Goal: Task Accomplishment & Management: Complete application form

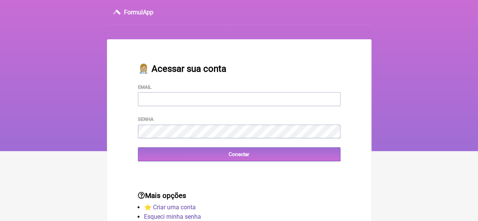
type input "FCAETANORJ@YAHOO.COM.BR"
click at [195, 158] on input "Conectar" at bounding box center [239, 154] width 203 height 14
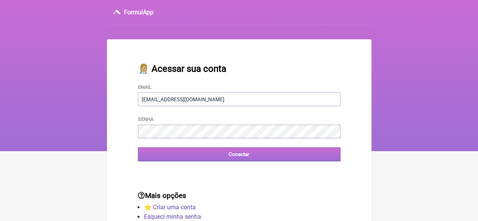
click at [192, 158] on input "Conectar" at bounding box center [239, 154] width 203 height 14
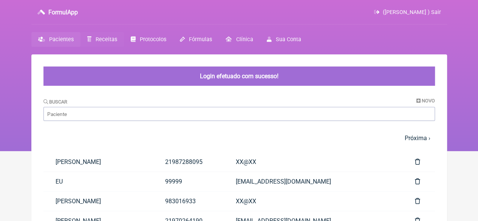
click at [107, 38] on span "Receitas" at bounding box center [107, 39] width 22 height 6
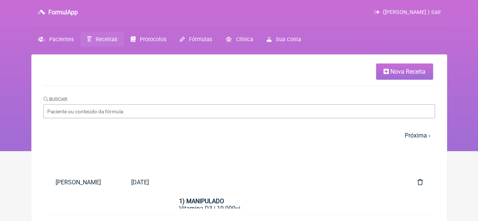
click at [390, 73] on span "Nova Receita" at bounding box center [407, 71] width 35 height 7
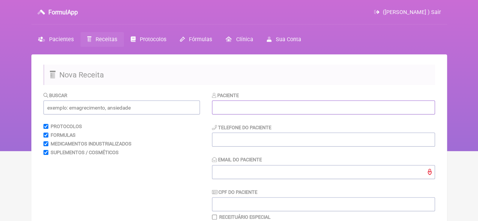
click at [273, 109] on input "text" at bounding box center [323, 108] width 223 height 14
paste input "DHANDARA DOS SANTOS MATIAS"
type input "DHANDARA DOS SANTOS MATIAS"
click at [235, 139] on input "tel" at bounding box center [323, 140] width 223 height 14
type input "21"
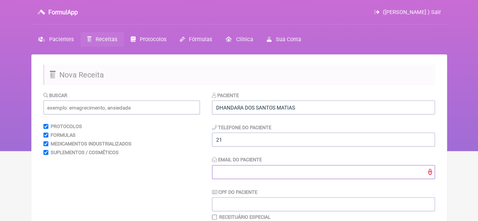
drag, startPoint x: 231, startPoint y: 170, endPoint x: 235, endPoint y: 169, distance: 4.4
click at [231, 170] on input "Email do Paciente" at bounding box center [323, 172] width 223 height 14
type input "X@X"
click at [133, 111] on input "text" at bounding box center [121, 108] width 156 height 14
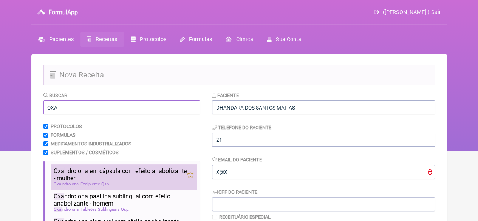
type input "OXA"
click at [100, 171] on span "Oxa ndrolona em cápsula com efeito anabolizante - mulher" at bounding box center [120, 174] width 133 height 14
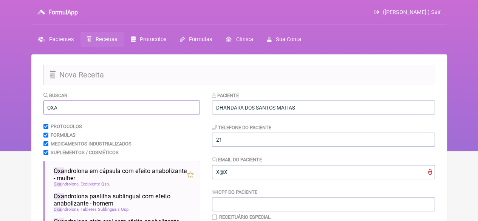
drag, startPoint x: 63, startPoint y: 109, endPoint x: 39, endPoint y: 110, distance: 24.2
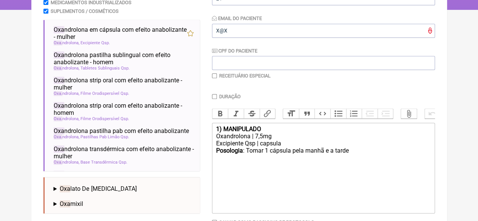
scroll to position [123, 0]
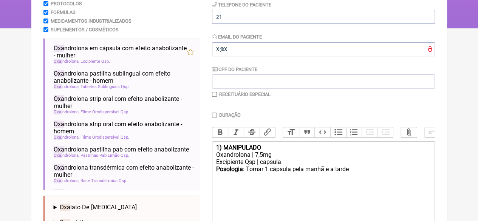
click at [355, 179] on div "Posologia : Tomar 1 cápsula pela manhã e a tarde ㅤ" at bounding box center [323, 173] width 215 height 15
drag, startPoint x: 350, startPoint y: 176, endPoint x: 335, endPoint y: 178, distance: 15.6
click at [335, 178] on div "Posologia : Tomar 1 cápsula pela manhã e a tarde ㅤ" at bounding box center [323, 173] width 215 height 15
drag, startPoint x: 259, startPoint y: 161, endPoint x: 255, endPoint y: 161, distance: 4.5
click at [255, 158] on div "Oxandrolona | 7,5mg" at bounding box center [323, 154] width 215 height 7
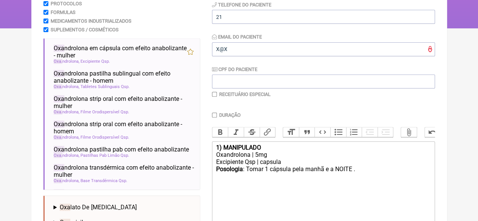
click at [358, 180] on div "Posologia : Tomar 1 cápsula pela manhã e a NOITE . ㅤ" at bounding box center [323, 173] width 215 height 15
type trix-editor "<div><strong>1) MANIPULADO</strong></div><div>Oxandrolona | 5mg</div><div>Excip…"
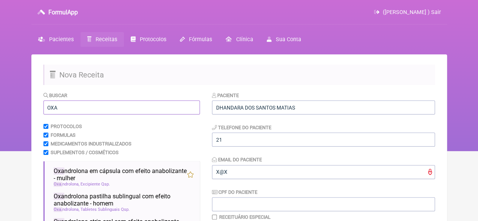
drag, startPoint x: 52, startPoint y: 110, endPoint x: 34, endPoint y: 111, distance: 18.5
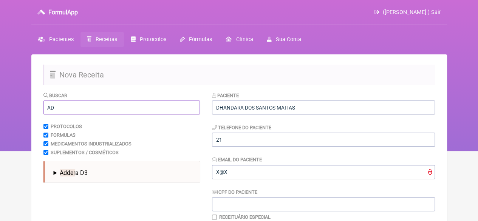
type input "A"
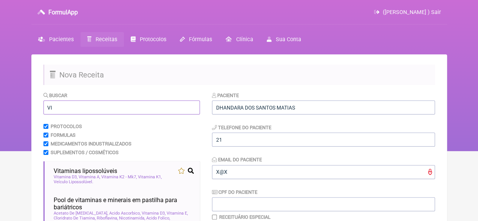
type input "V"
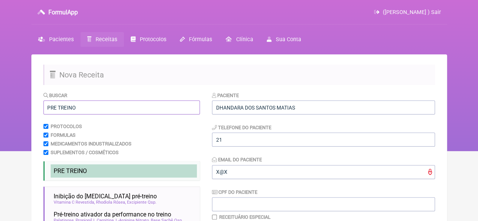
type input "PRE TREINO"
click at [65, 174] on span "PRE TREINO" at bounding box center [70, 170] width 33 height 7
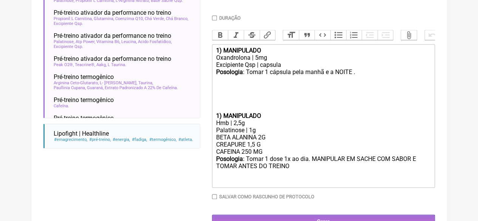
scroll to position [248, 0]
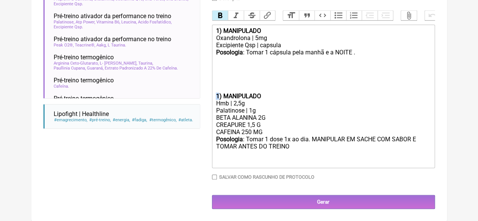
click at [214, 94] on trix-editor "1) MANIPULADO Oxandrolona | 5mg Excipiente Qsp | capsula Posologia : Tomar 1 cá…" at bounding box center [323, 97] width 223 height 144
click at [217, 93] on strong "2) MANIPULADO" at bounding box center [238, 96] width 45 height 7
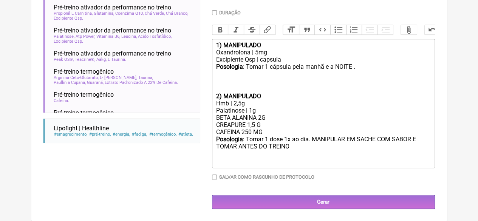
scroll to position [234, 0]
drag, startPoint x: 265, startPoint y: 124, endPoint x: 215, endPoint y: 122, distance: 50.3
click at [212, 122] on trix-editor "1) MANIPULADO Oxandrolona | 5mg Excipiente Qsp | capsula Posologia : Tomar 1 cá…" at bounding box center [323, 103] width 223 height 129
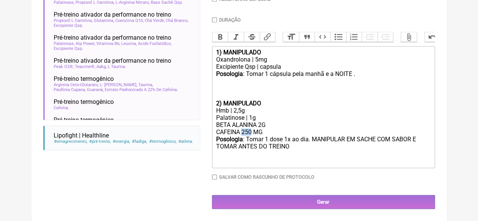
drag, startPoint x: 251, startPoint y: 131, endPoint x: 242, endPoint y: 131, distance: 9.1
click at [242, 131] on div "BETA ALANINA 2G CAFEINA 250 MG" at bounding box center [323, 128] width 215 height 14
type trix-editor "<div><strong>1) MANIPULADO</strong></div><div>Oxandrolona | 5mg</div><div>Excip…"
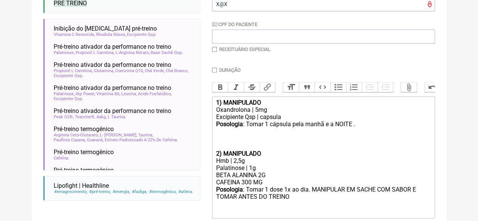
scroll to position [113, 0]
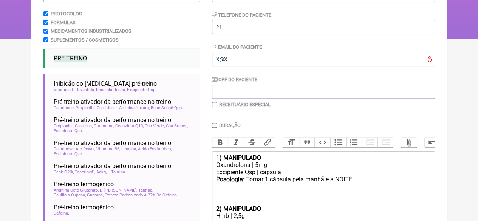
click at [213, 105] on input "checkbox" at bounding box center [214, 104] width 5 height 5
checkbox input "true"
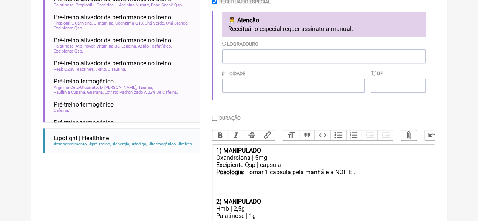
scroll to position [264, 0]
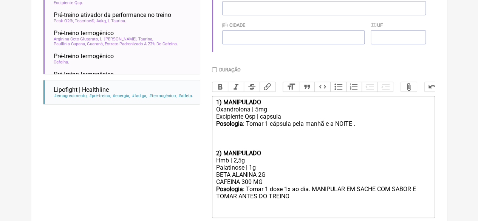
click at [214, 71] on input "Duração" at bounding box center [214, 69] width 5 height 5
checkbox input "true"
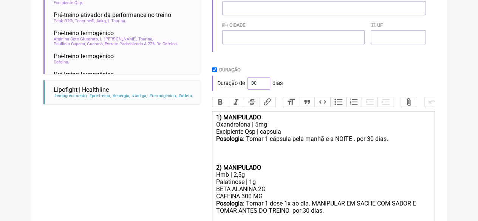
drag, startPoint x: 255, startPoint y: 84, endPoint x: 247, endPoint y: 87, distance: 8.0
click at [239, 85] on div "Duração de 30 dias" at bounding box center [323, 83] width 223 height 15
type input "60"
click at [394, 62] on div "Paciente DHANDARA DOS SANTOS MATIAS Telefone do Paciente 21 Email do Paciente X…" at bounding box center [323, 50] width 223 height 445
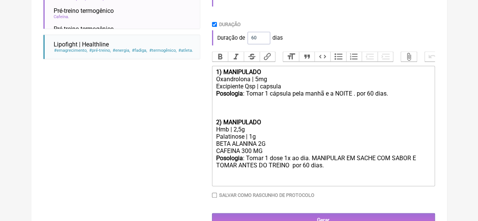
scroll to position [336, 0]
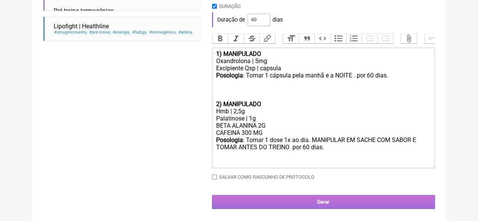
click at [306, 204] on input "Gerar" at bounding box center [323, 202] width 223 height 14
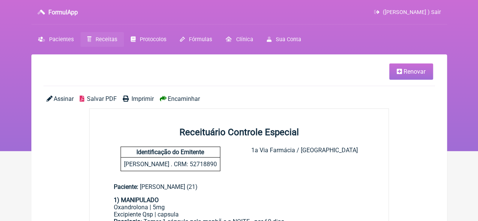
click at [138, 100] on span "Imprimir" at bounding box center [143, 98] width 22 height 7
click at [92, 38] on link "Receitas" at bounding box center [101, 39] width 43 height 15
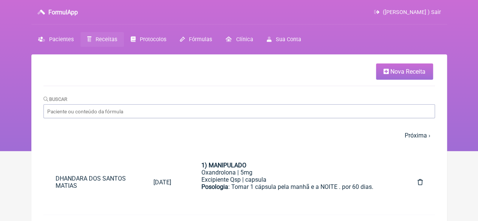
click at [409, 70] on span "Nova Receita" at bounding box center [407, 71] width 35 height 7
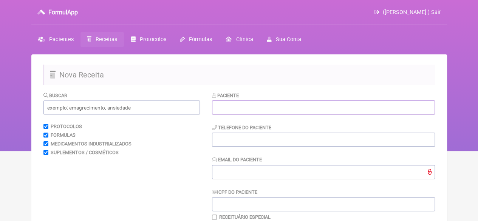
click at [241, 109] on input "text" at bounding box center [323, 108] width 223 height 14
paste input "[PERSON_NAME]"
type input "[PERSON_NAME]"
click at [230, 146] on input "tel" at bounding box center [323, 140] width 223 height 14
type input "21"
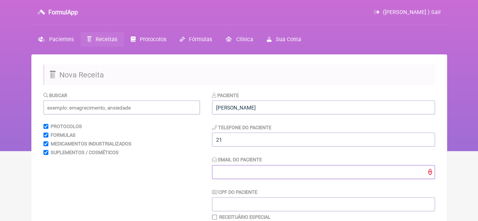
click at [222, 172] on input "Email do Paciente" at bounding box center [323, 172] width 223 height 14
type input "X@X"
click at [131, 108] on input "text" at bounding box center [121, 108] width 156 height 14
click at [139, 110] on input "text" at bounding box center [121, 108] width 156 height 14
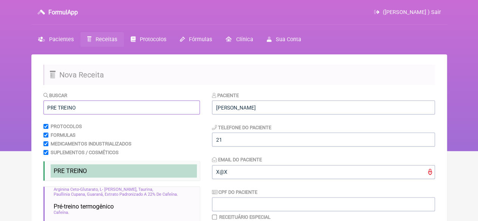
type input "PRE TREINO"
click at [63, 173] on span "PRE TREINO" at bounding box center [70, 170] width 33 height 7
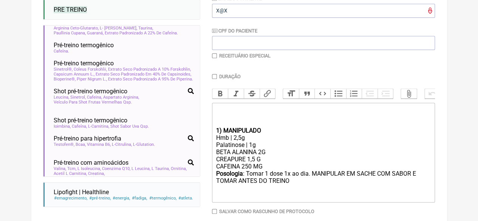
scroll to position [203, 0]
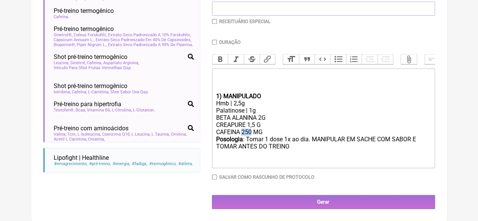
drag, startPoint x: 252, startPoint y: 130, endPoint x: 243, endPoint y: 132, distance: 9.6
click at [243, 132] on div "BETA ALANINA 2G CREAPURE 1,5 G CAFEINA 250 MG" at bounding box center [323, 125] width 215 height 22
type trix-editor "<div><br><br><br></div><div><strong>1) MANIPULADO</strong></div><div>Hmb | 2,5g…"
click at [215, 40] on input "Duração" at bounding box center [214, 42] width 5 height 5
checkbox input "true"
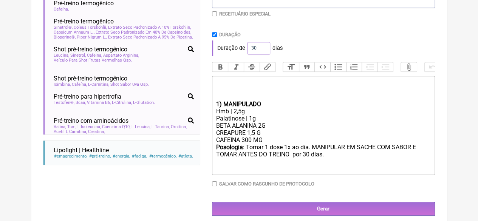
drag, startPoint x: 257, startPoint y: 50, endPoint x: 234, endPoint y: 53, distance: 23.7
click at [235, 53] on div "Duração de 30 dias" at bounding box center [323, 47] width 223 height 15
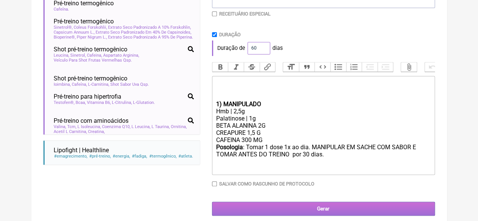
type input "60"
click at [305, 214] on input "Gerar" at bounding box center [323, 209] width 223 height 14
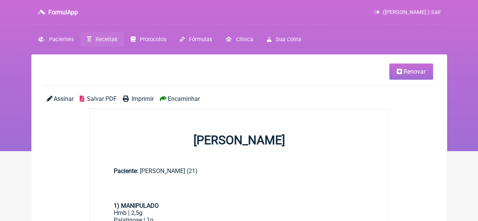
click at [140, 96] on span "Imprimir" at bounding box center [143, 98] width 22 height 7
click at [108, 40] on span "Receitas" at bounding box center [107, 39] width 22 height 6
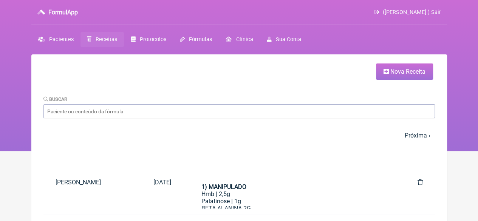
click at [415, 68] on span "Nova Receita" at bounding box center [407, 71] width 35 height 7
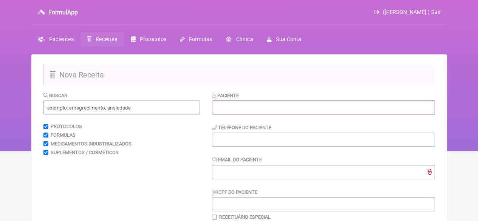
click at [260, 108] on input "text" at bounding box center [323, 108] width 223 height 14
paste input "ZILDA PASSOS DA SILVA"
type input "ZILDA PASSOS DA SILVA"
click at [236, 142] on input "tel" at bounding box center [323, 140] width 223 height 14
type input "21986800946"
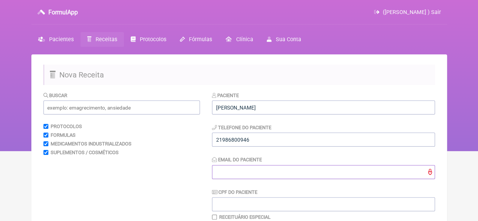
click at [238, 176] on input "Email do Paciente" at bounding box center [323, 172] width 223 height 14
type input "X@X"
click at [77, 108] on input "text" at bounding box center [121, 108] width 156 height 14
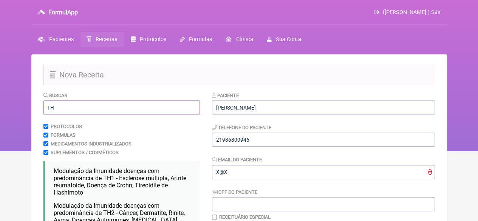
scroll to position [151, 0]
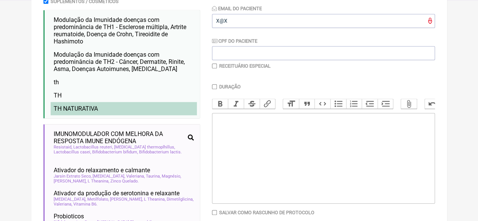
type input "TH"
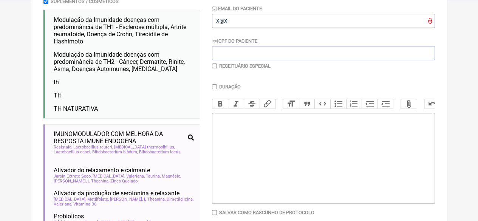
drag, startPoint x: 93, startPoint y: 111, endPoint x: 116, endPoint y: 118, distance: 24.3
click at [93, 111] on span "TH NATURATIVA" at bounding box center [76, 108] width 44 height 7
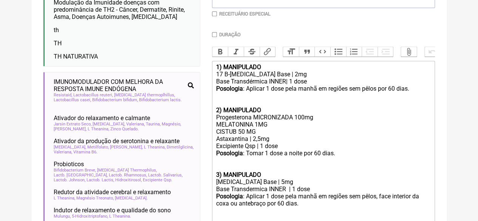
scroll to position [227, 0]
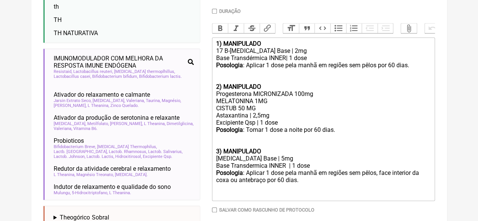
drag, startPoint x: 256, startPoint y: 116, endPoint x: 200, endPoint y: 113, distance: 56.0
click at [200, 113] on form "Buscar TH Protocolos Formulas Medicamentos Industrializados Suplementos / Cosmé…" at bounding box center [239, 102] width 392 height 474
type trix-editor "<div><strong>1) MANIPULADO</strong></div><div>17 B-Estradiol Base | 2mg</div><d…"
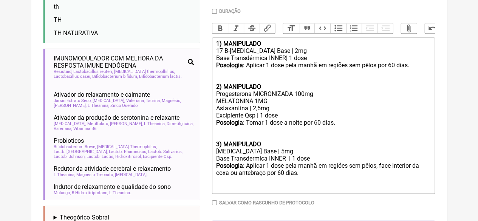
scroll to position [151, 0]
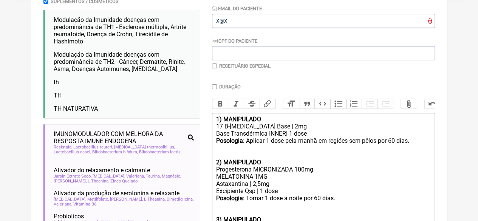
click at [215, 67] on input "checkbox" at bounding box center [214, 65] width 5 height 5
checkbox input "true"
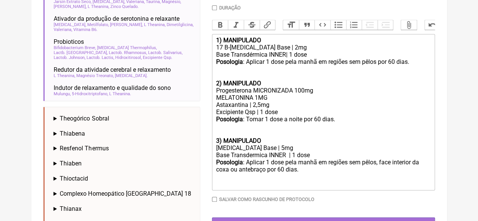
scroll to position [340, 0]
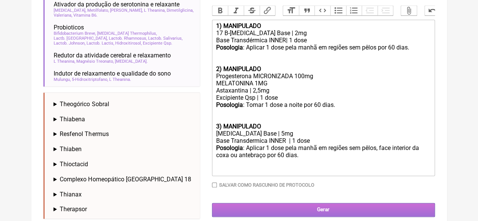
click at [307, 213] on input "Gerar" at bounding box center [323, 210] width 223 height 14
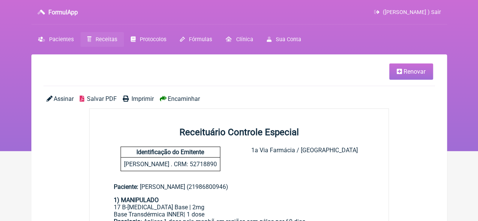
click at [133, 96] on span "Imprimir" at bounding box center [143, 98] width 22 height 7
click at [408, 71] on span "Renovar" at bounding box center [415, 71] width 22 height 7
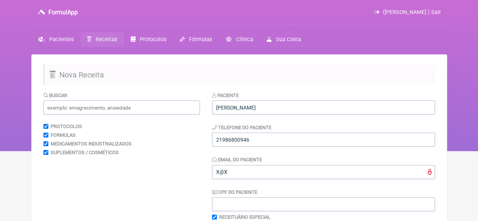
click at [92, 37] on link "Receitas" at bounding box center [101, 39] width 43 height 15
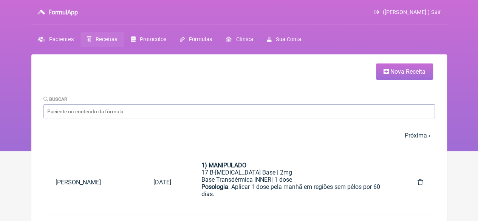
click at [396, 68] on span "Nova Receita" at bounding box center [407, 71] width 35 height 7
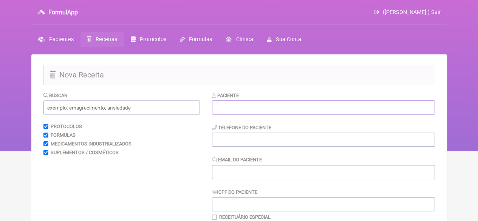
click at [249, 109] on input "text" at bounding box center [323, 108] width 223 height 14
paste input "[PERSON_NAME]"
type input "[PERSON_NAME]"
click at [225, 136] on input "tel" at bounding box center [323, 140] width 223 height 14
type input "21982352840"
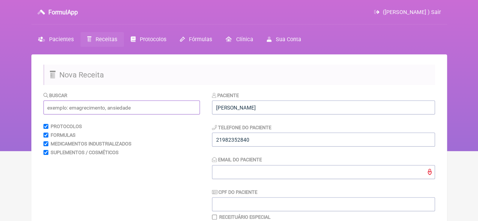
click at [167, 111] on input "text" at bounding box center [121, 108] width 156 height 14
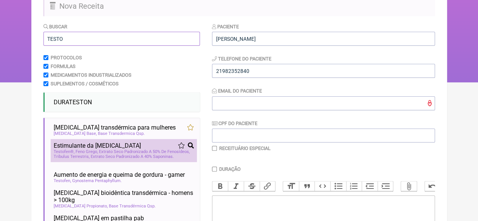
scroll to position [76, 0]
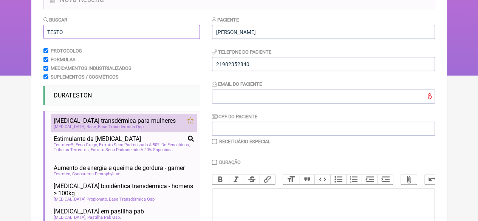
type input "TESTO"
click at [113, 126] on span "Base Transdermica Qsp" at bounding box center [121, 126] width 47 height 5
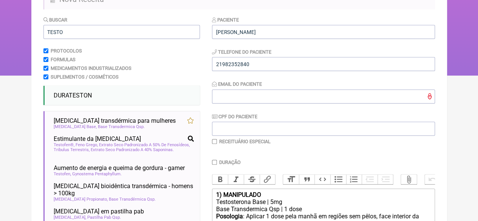
click at [215, 164] on input "Duração" at bounding box center [214, 162] width 5 height 5
checkbox input "true"
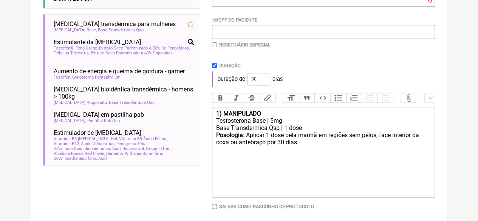
scroll to position [208, 0]
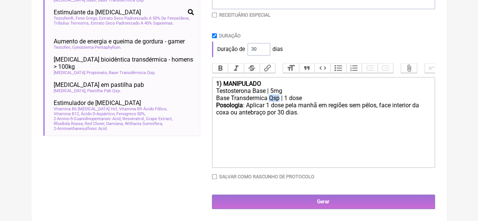
drag, startPoint x: 280, startPoint y: 97, endPoint x: 269, endPoint y: 96, distance: 11.4
click at [269, 96] on div "Base Transdermica Qsp | 1 dose" at bounding box center [323, 97] width 215 height 7
click at [334, 91] on div "Testosterona Base | 5mg" at bounding box center [323, 90] width 215 height 7
click at [278, 113] on div "Posologia : Aplicar 1 dose pela manhã em regiões sem pêlos, face interior da co…" at bounding box center [323, 113] width 215 height 22
type trix-editor "<div><strong>1) MANIPULADO</strong></div><div>Testosterona Base | 5mg</div><div…"
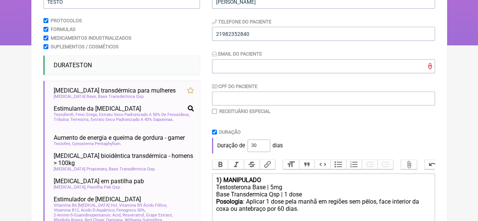
scroll to position [57, 0]
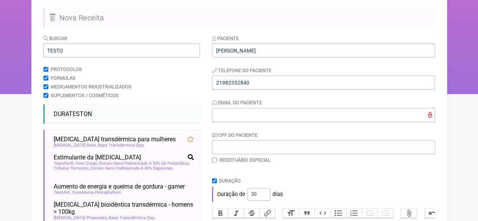
click at [213, 158] on input "checkbox" at bounding box center [214, 160] width 5 height 5
checkbox input "true"
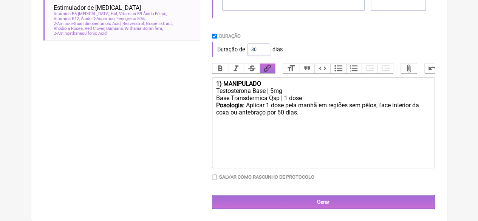
click at [319, 199] on input "Gerar" at bounding box center [323, 202] width 223 height 14
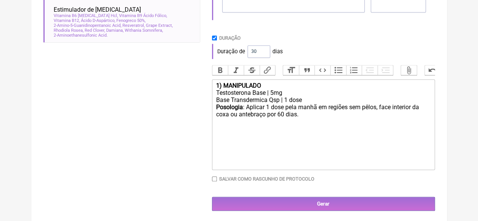
scroll to position [305, 0]
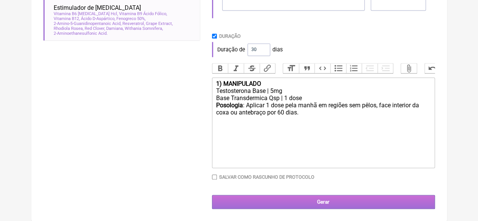
type input "X@X"
click at [304, 201] on input "Gerar" at bounding box center [323, 202] width 223 height 14
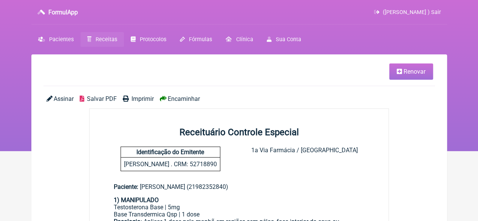
click at [141, 98] on span "Imprimir" at bounding box center [143, 98] width 22 height 7
